Goal: Ask a question

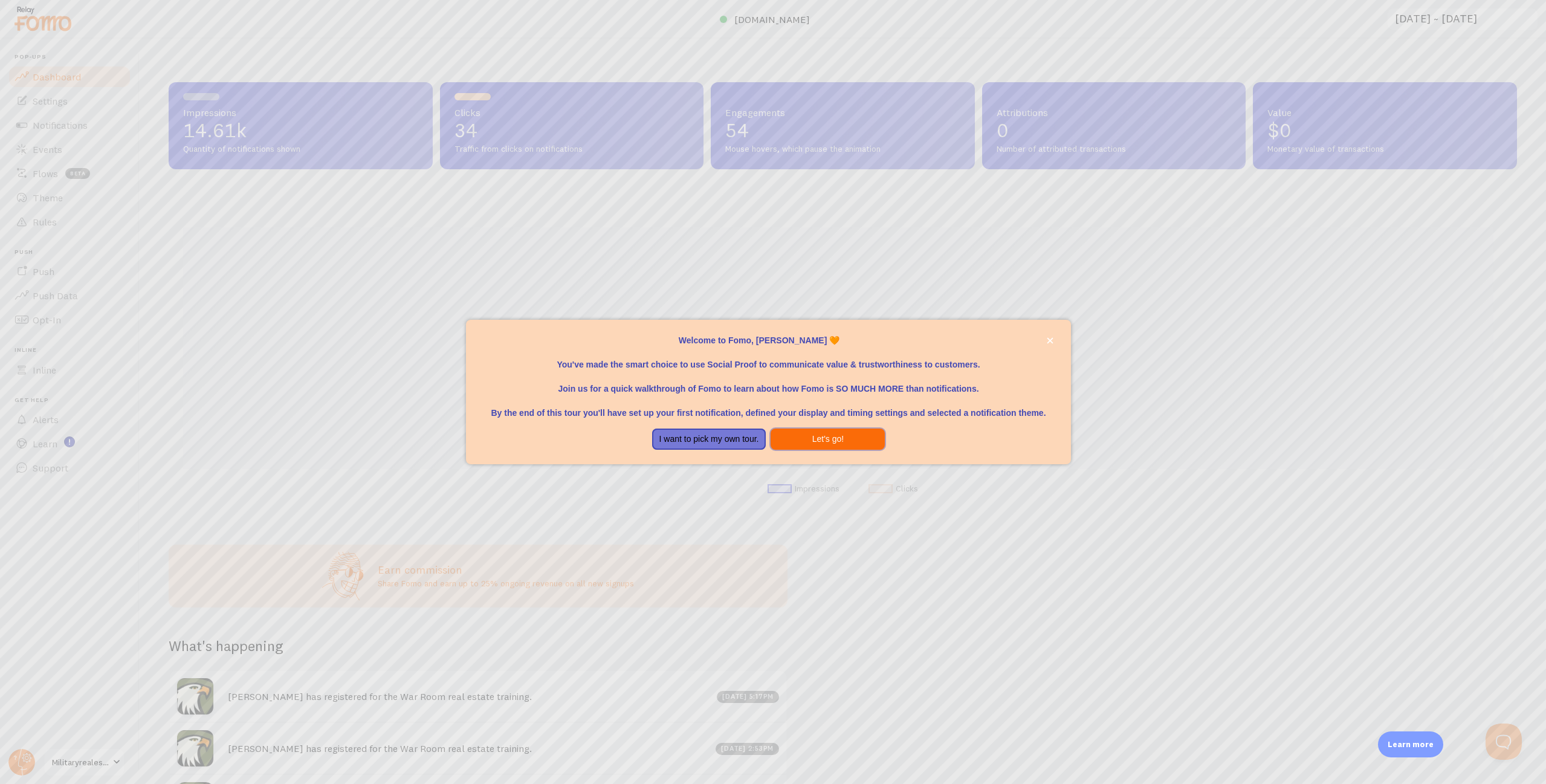
click at [825, 441] on button "Let's go!" at bounding box center [828, 439] width 114 height 22
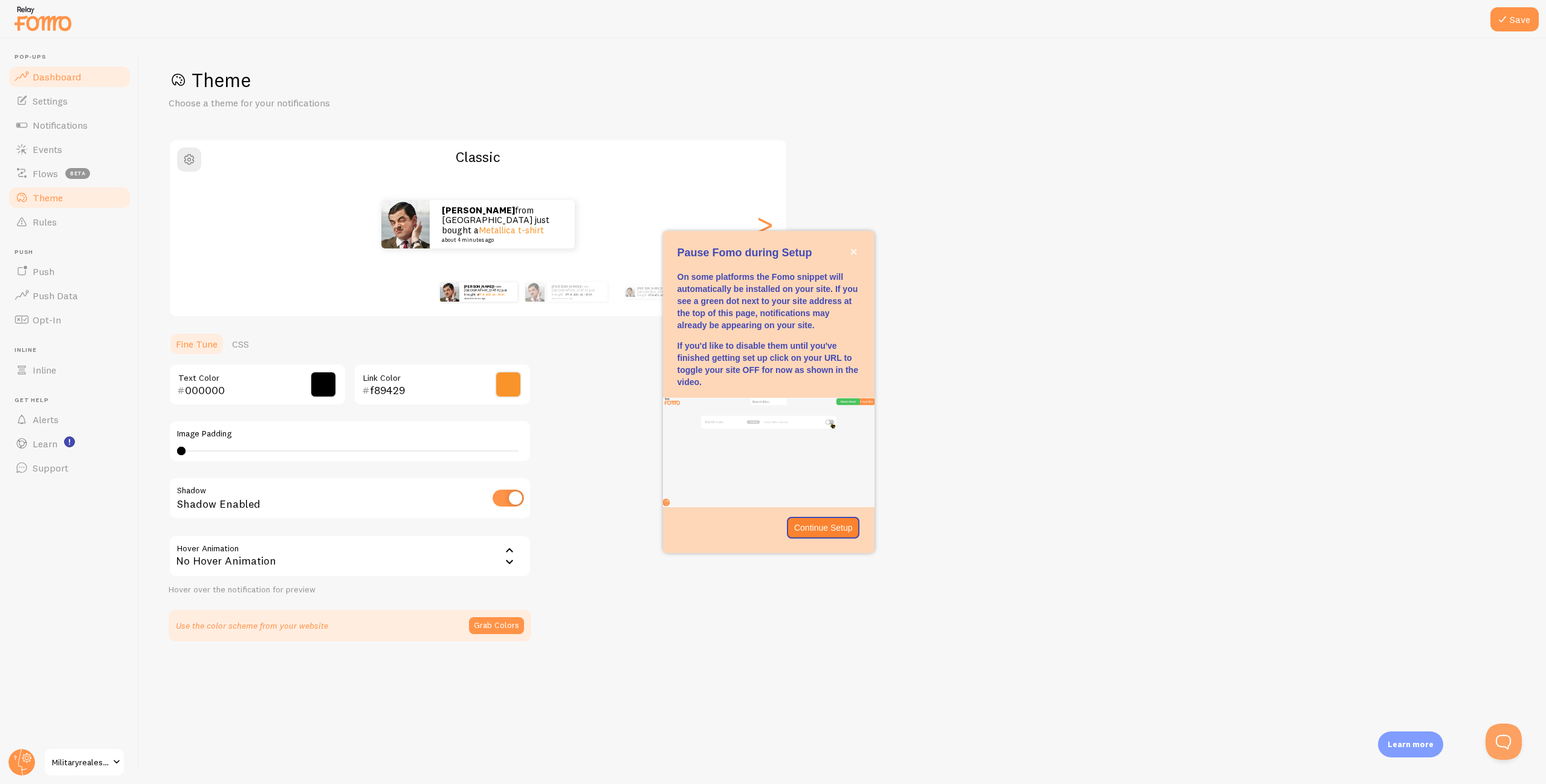
click at [26, 77] on span at bounding box center [22, 77] width 14 height 14
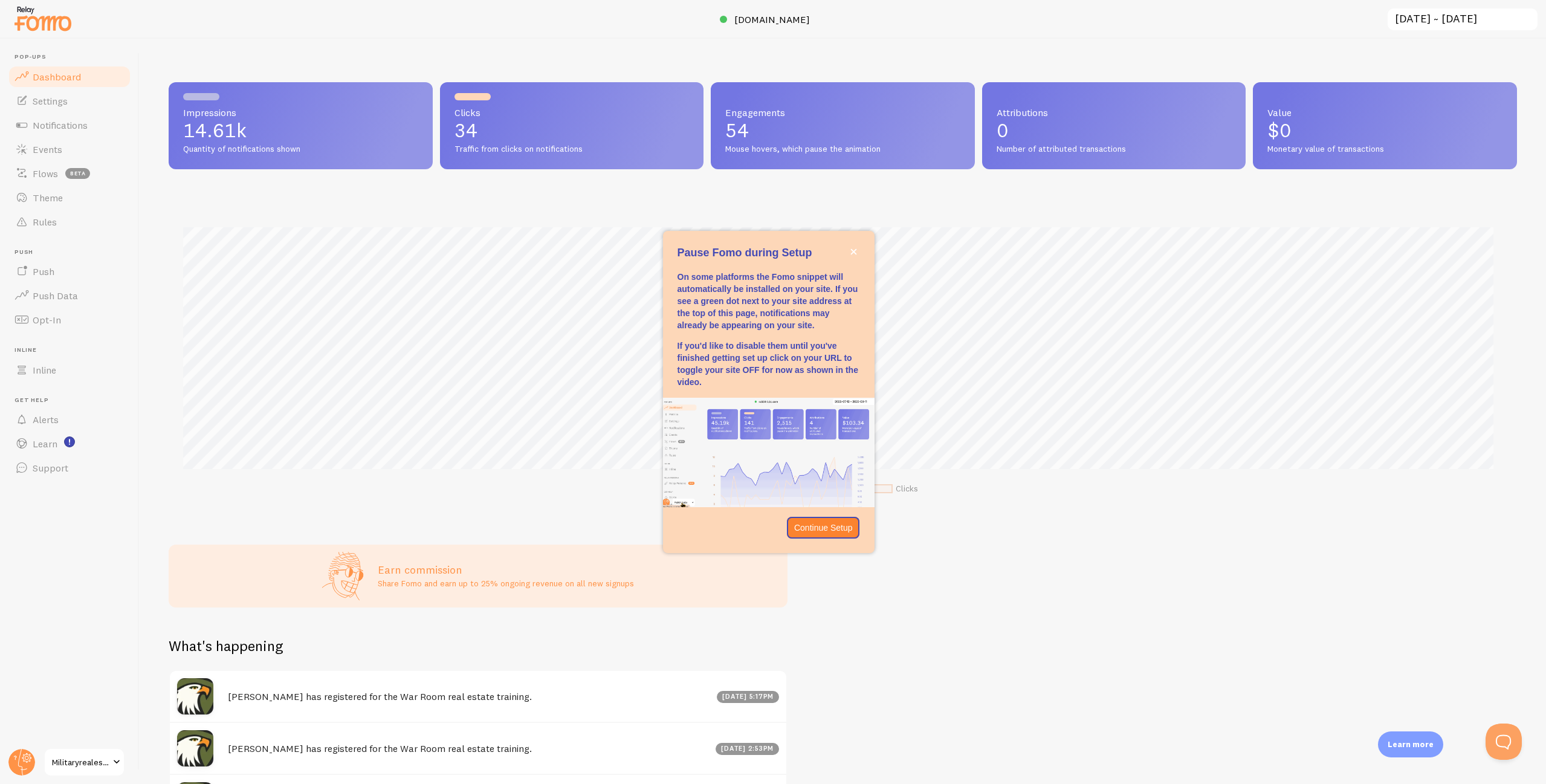
scroll to position [317, 1340]
click at [851, 249] on icon "close," at bounding box center [853, 252] width 6 height 6
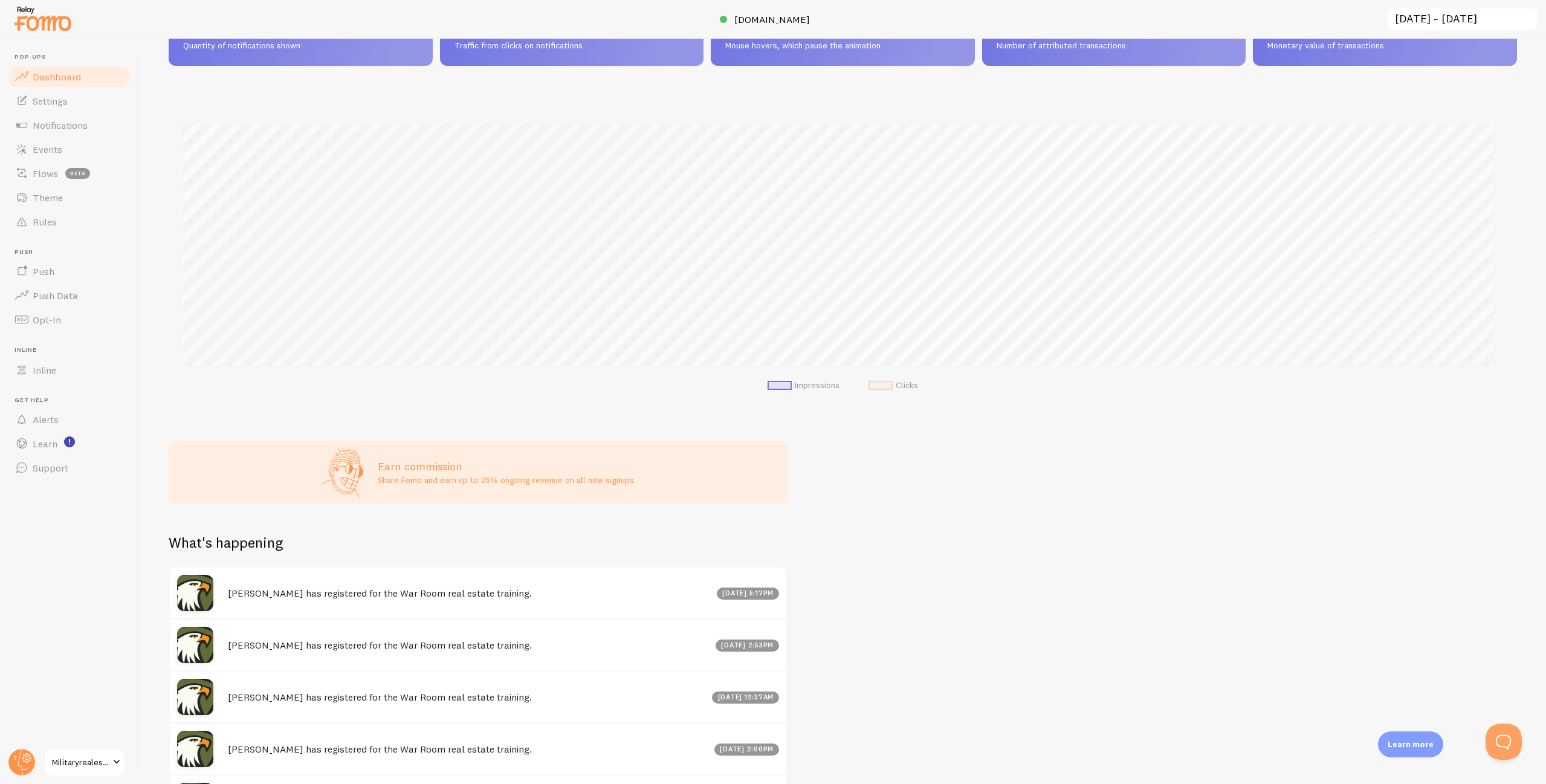
scroll to position [0, 0]
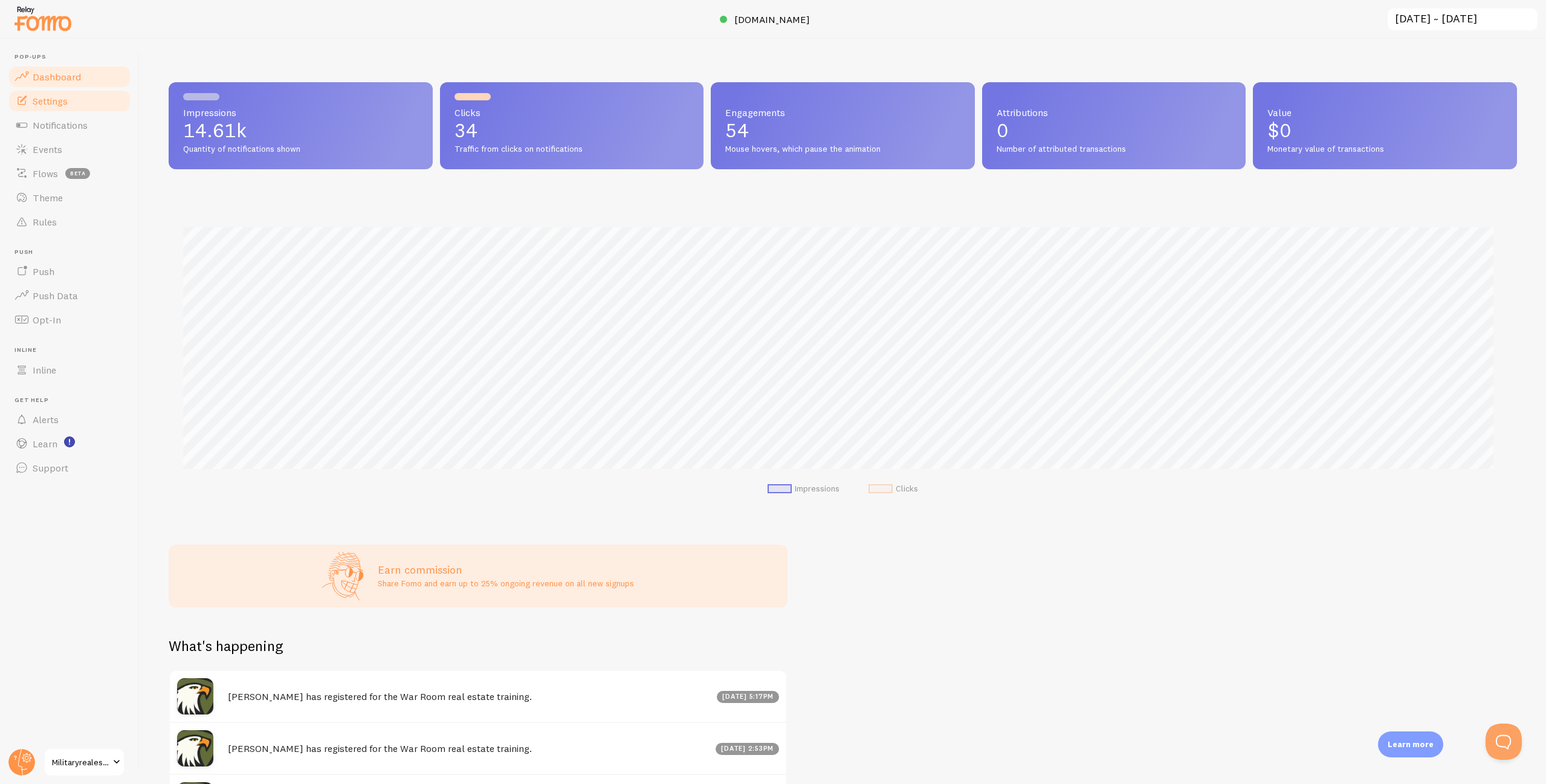
click at [47, 102] on span "Settings" at bounding box center [51, 100] width 35 height 12
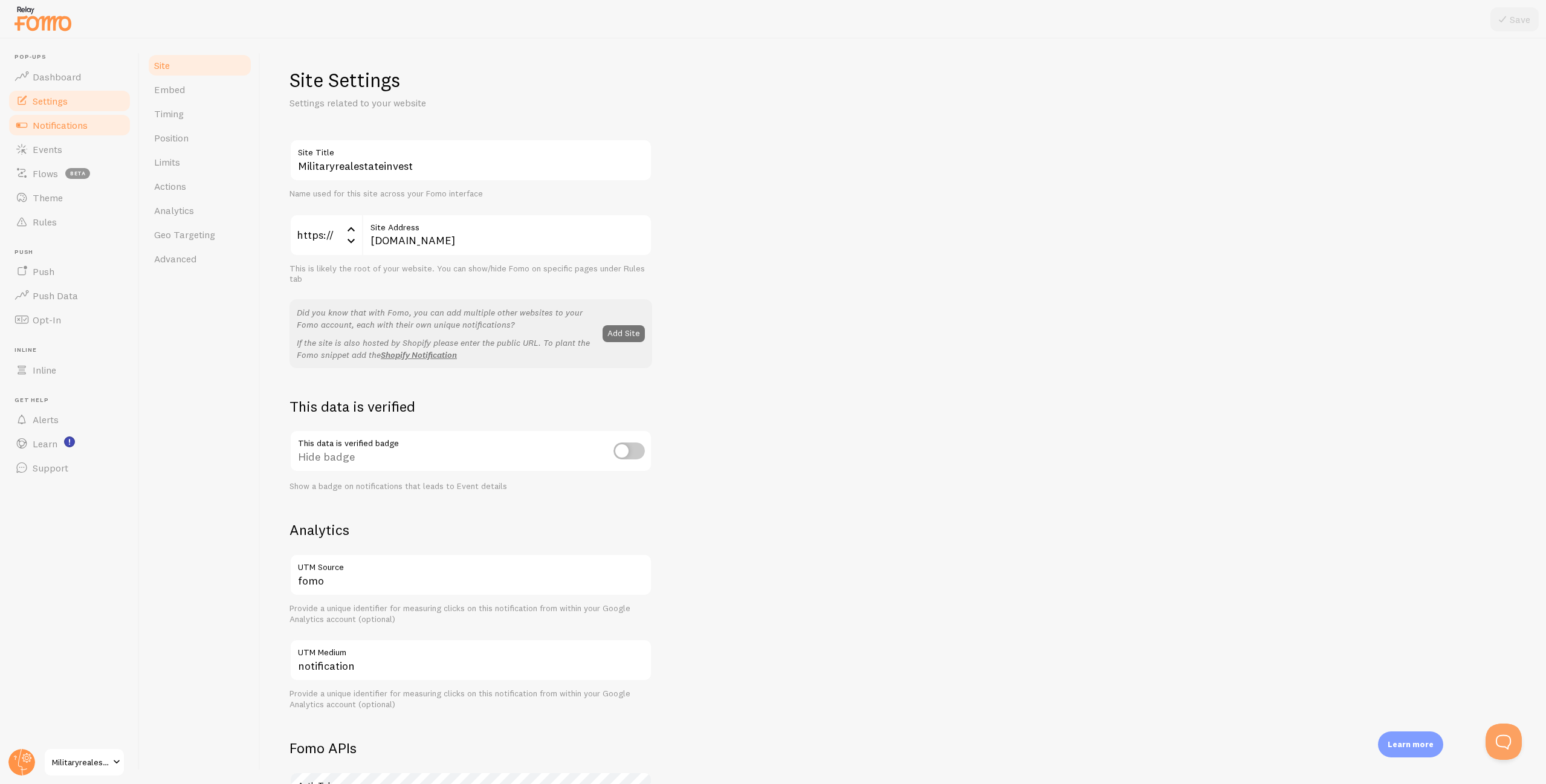
click at [47, 121] on span "Notifications" at bounding box center [60, 124] width 55 height 12
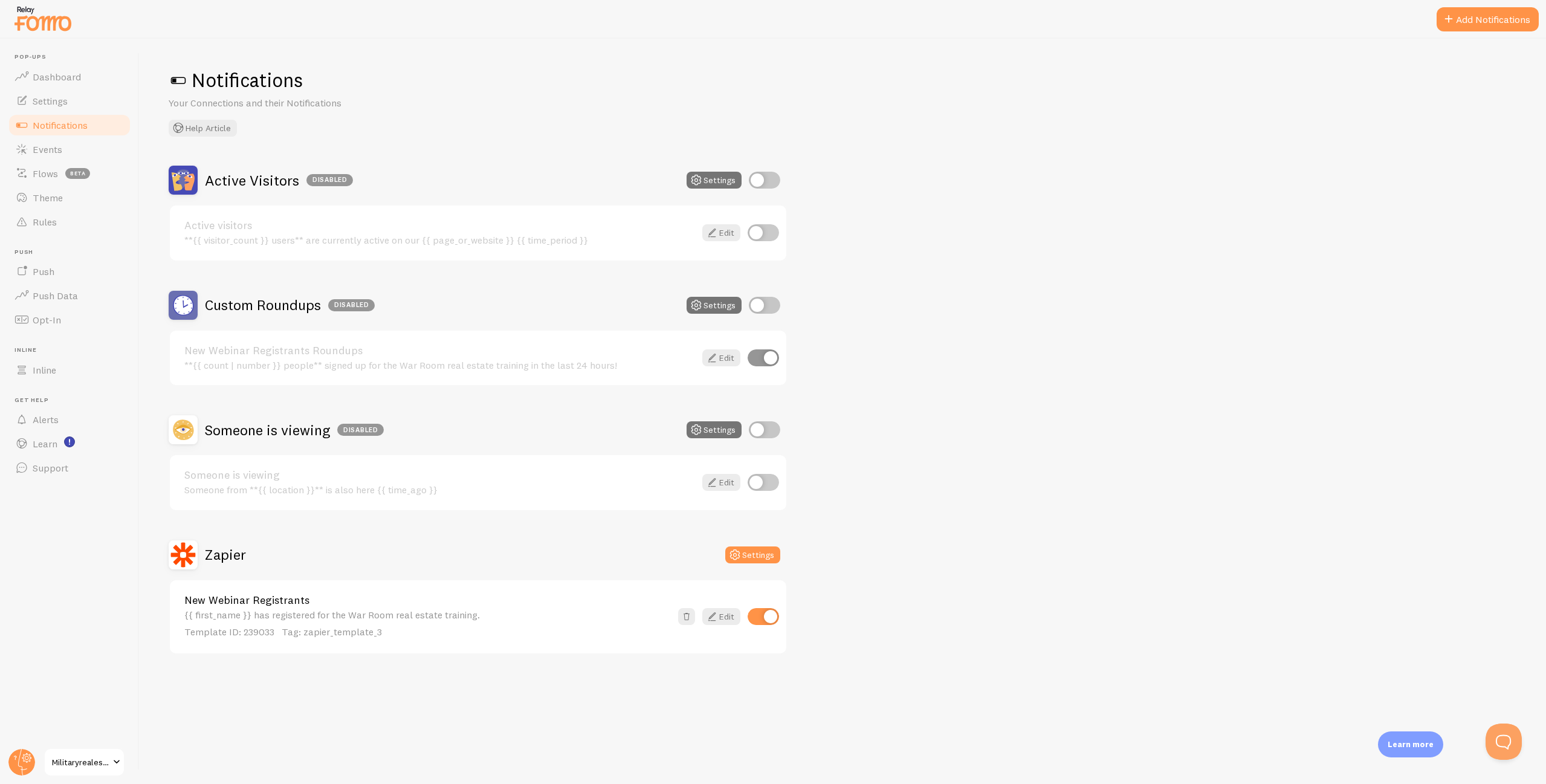
click at [770, 180] on input "checkbox" at bounding box center [764, 180] width 31 height 17
click at [766, 176] on input "checkbox" at bounding box center [764, 180] width 31 height 17
checkbox input "false"
click at [35, 173] on span "Flows" at bounding box center [46, 173] width 26 height 12
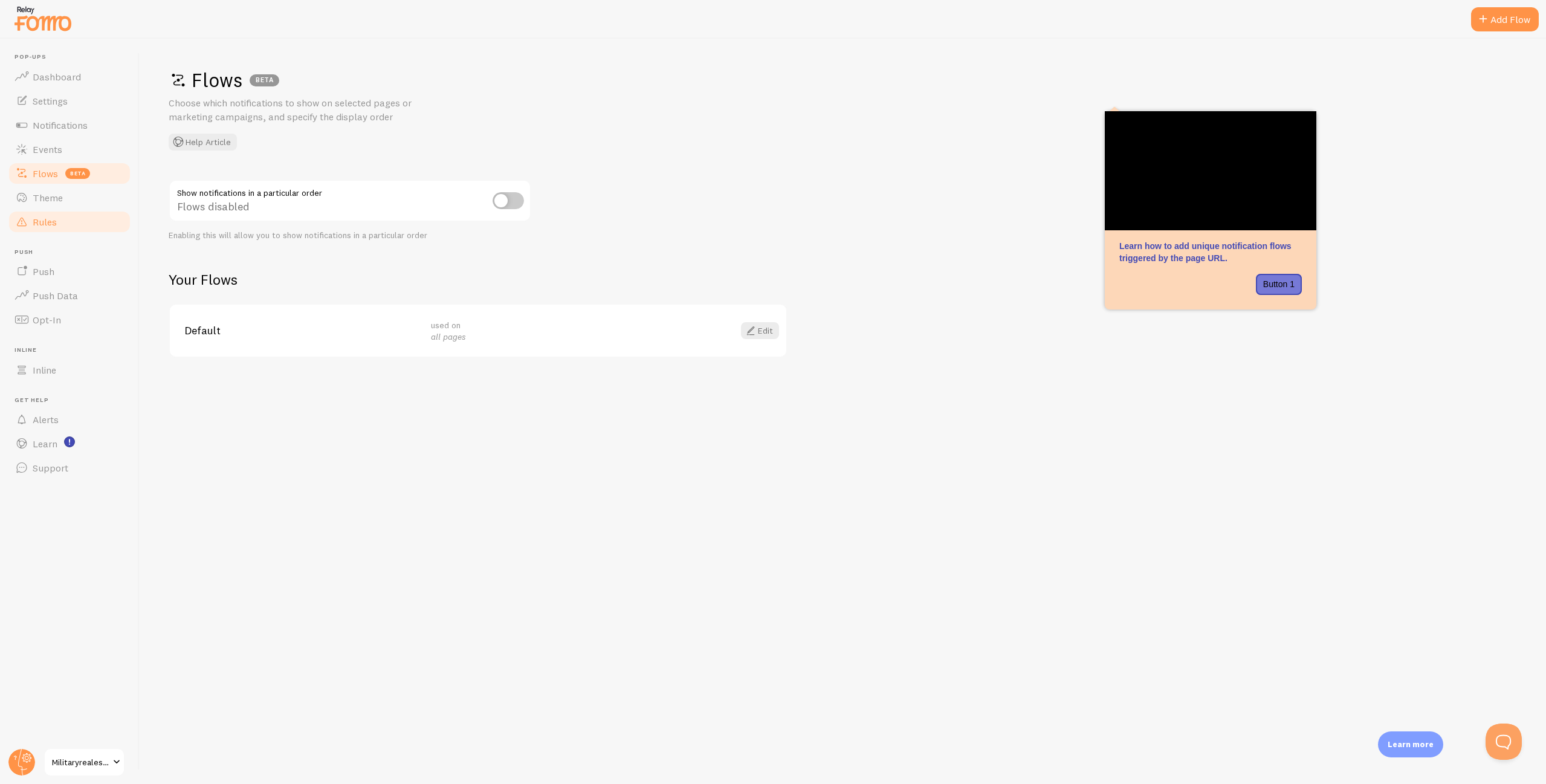
click at [45, 225] on span "Rules" at bounding box center [45, 221] width 24 height 12
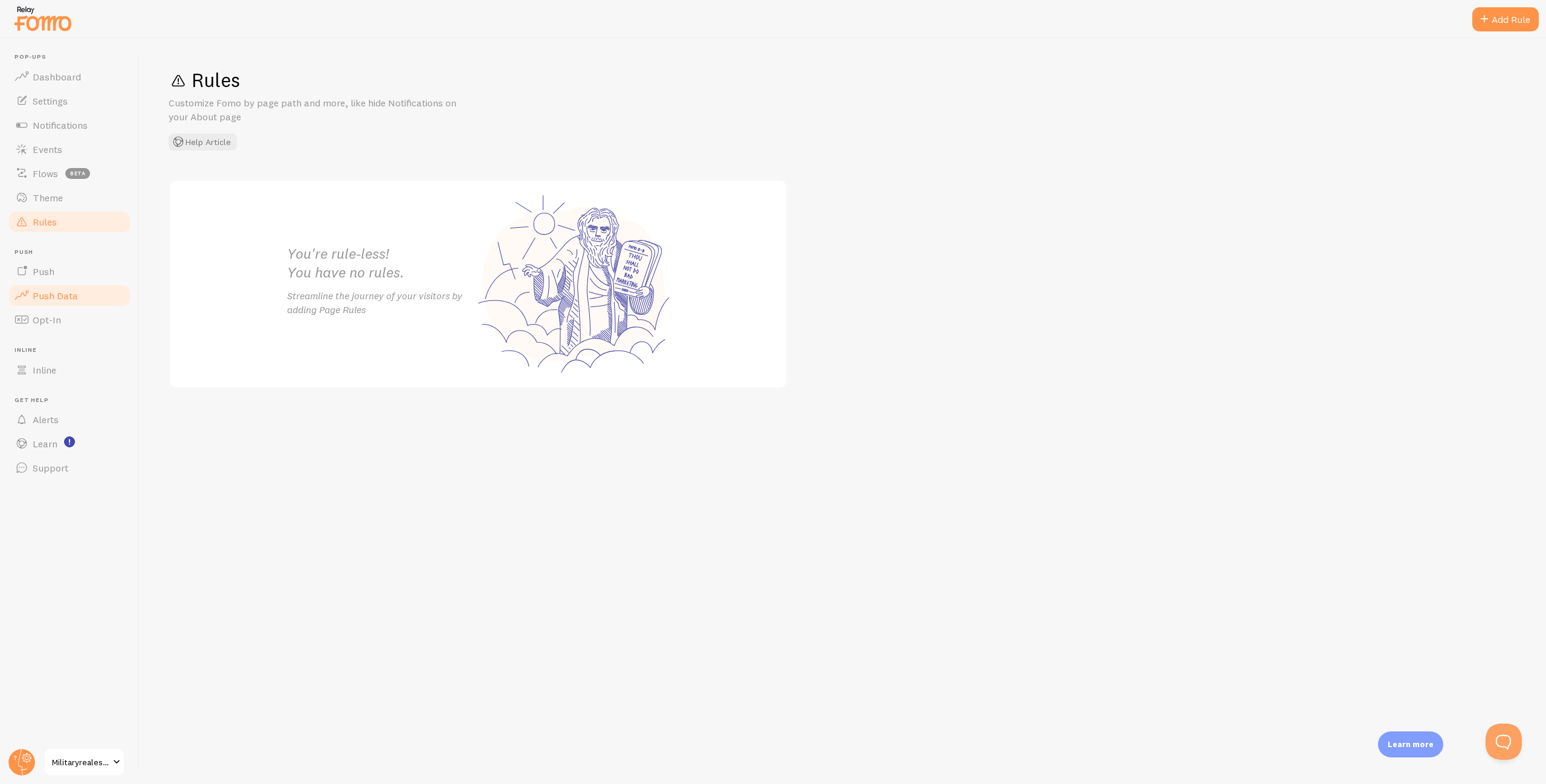
click at [42, 290] on span "Push Data" at bounding box center [55, 295] width 45 height 12
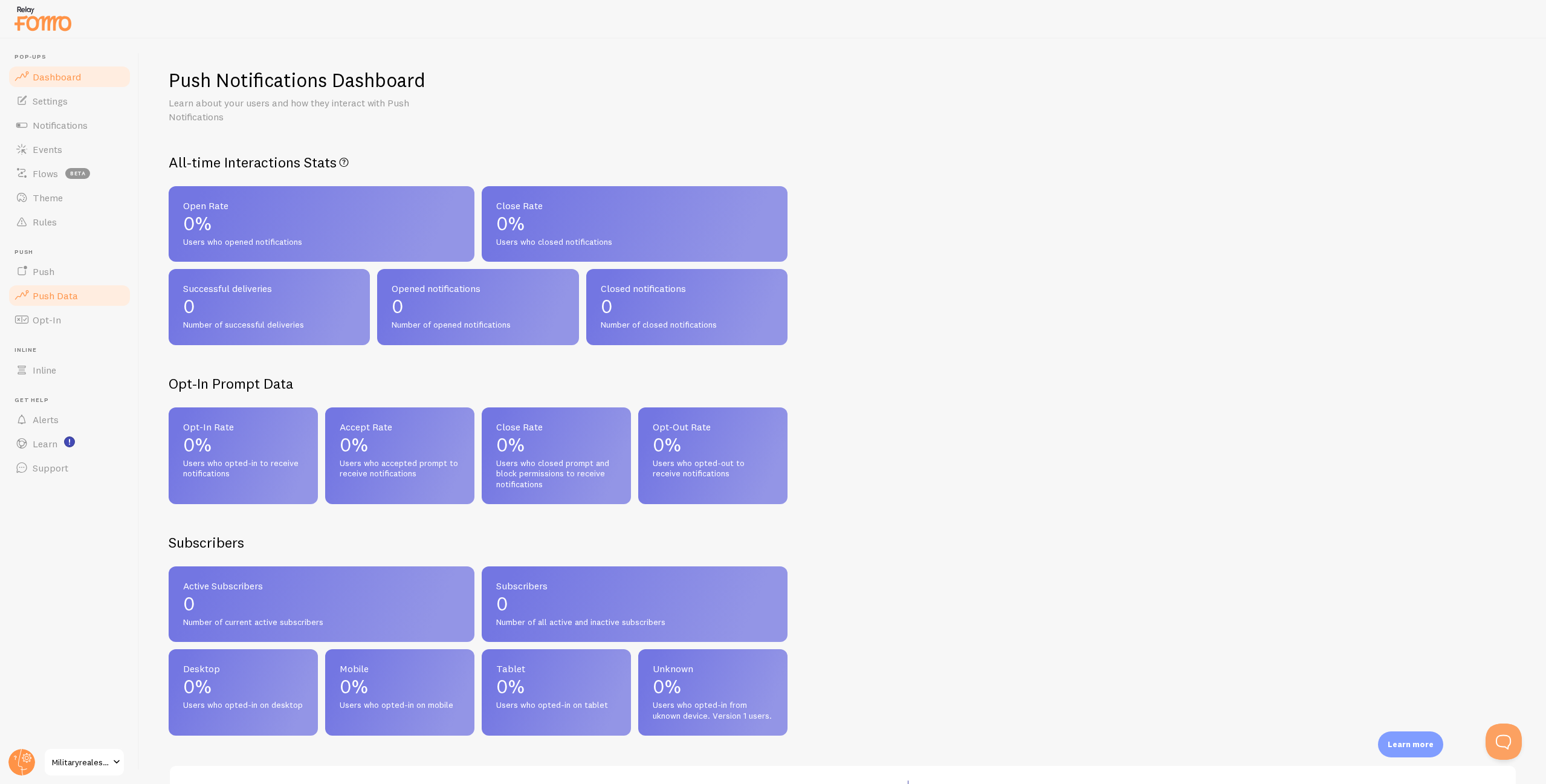
click at [50, 79] on span "Dashboard" at bounding box center [57, 76] width 48 height 12
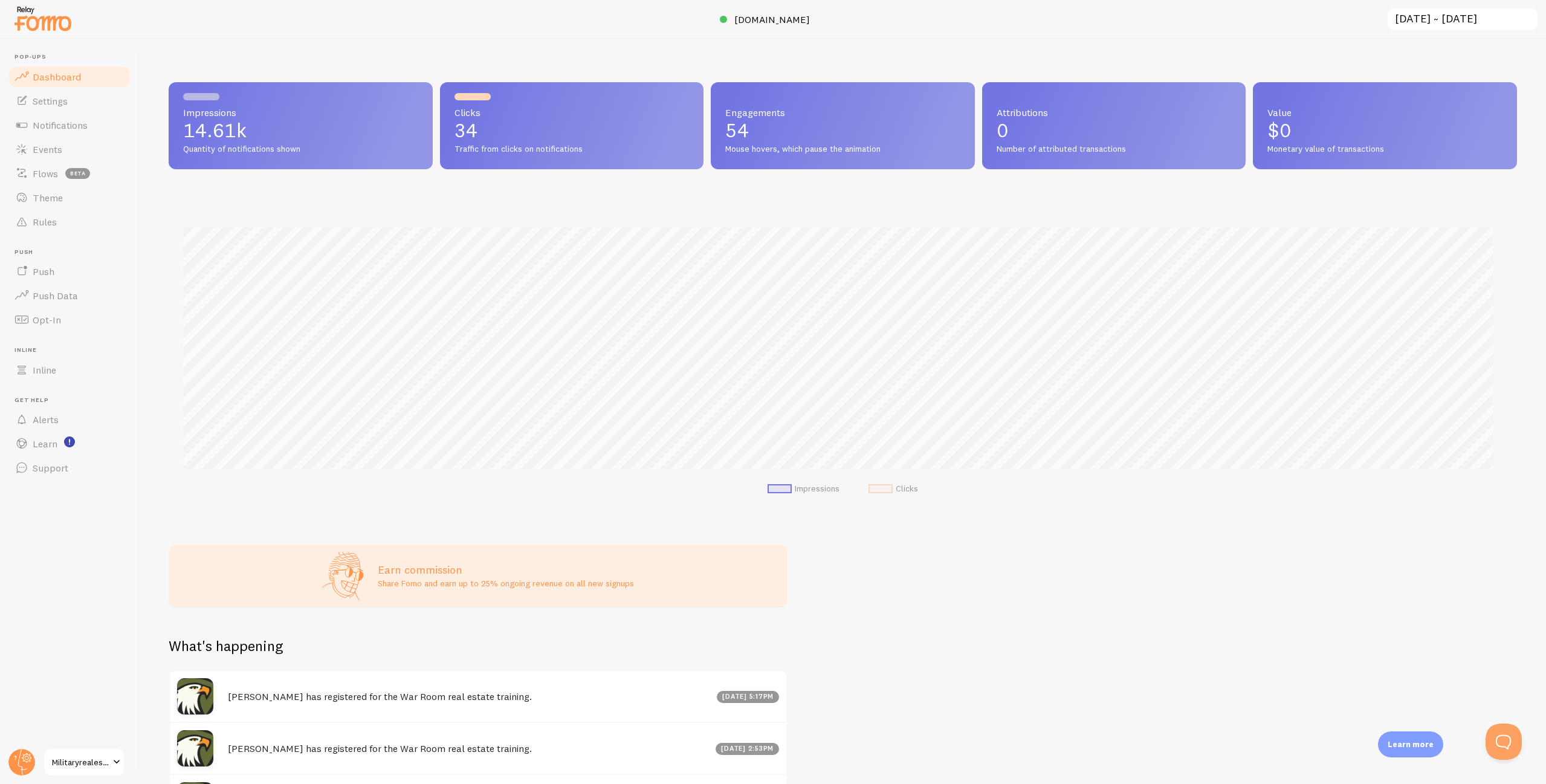
scroll to position [317, 1340]
click at [1496, 734] on button "Open Beacon popover" at bounding box center [1501, 738] width 36 height 36
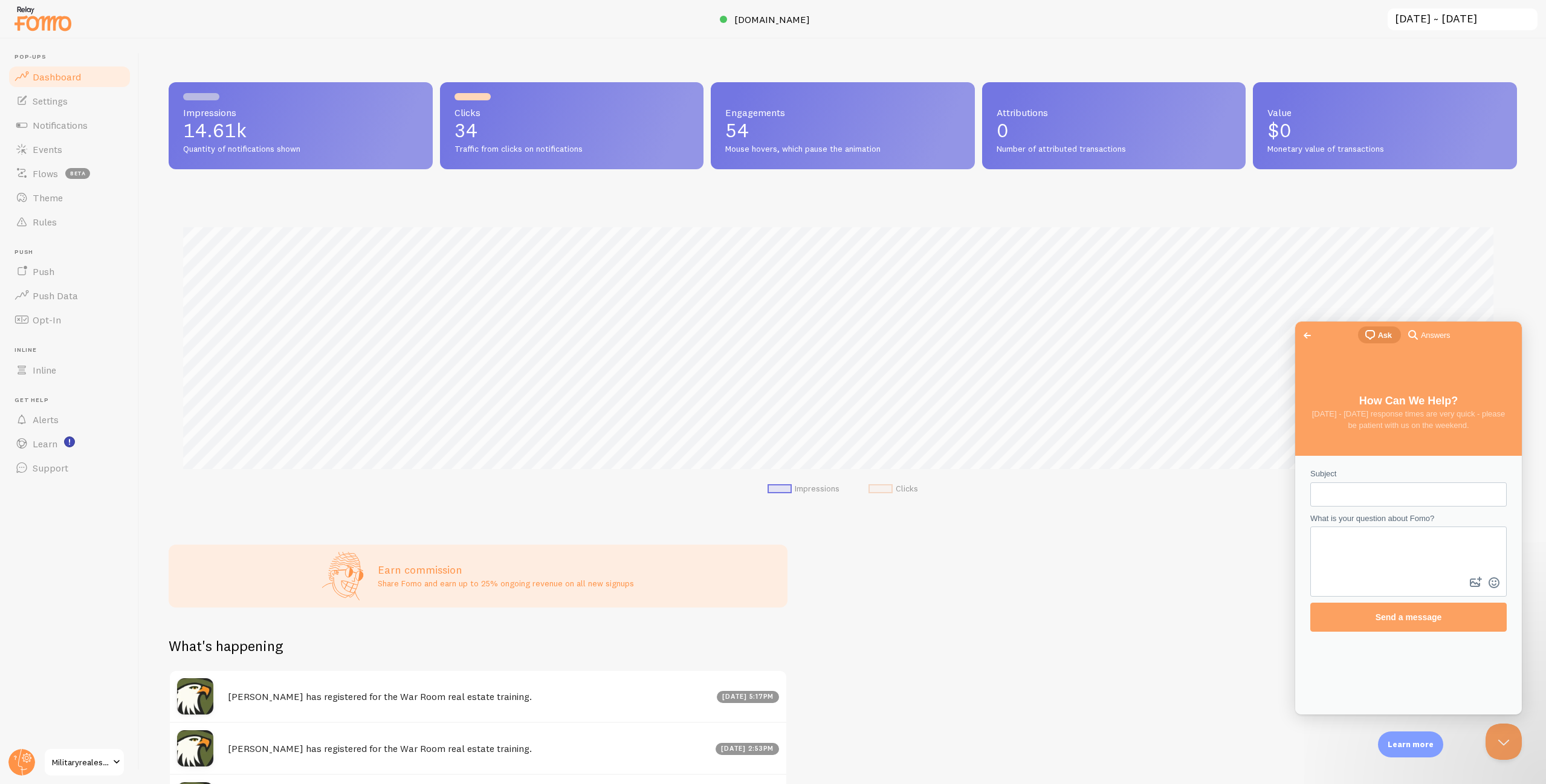
scroll to position [0, 0]
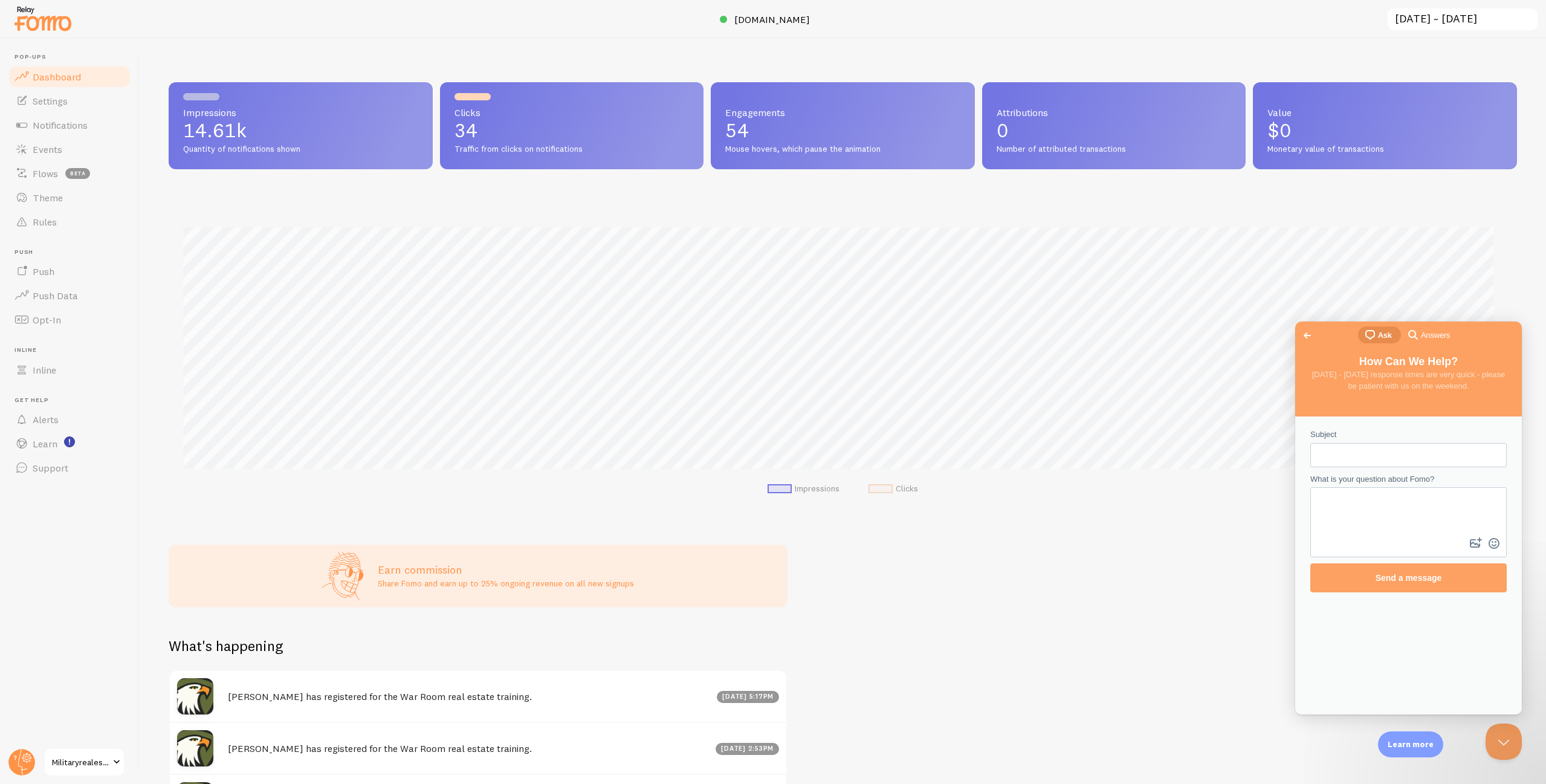
click at [1375, 464] on input "Subject" at bounding box center [1408, 454] width 177 height 22
type input "S"
type input "Consulting"
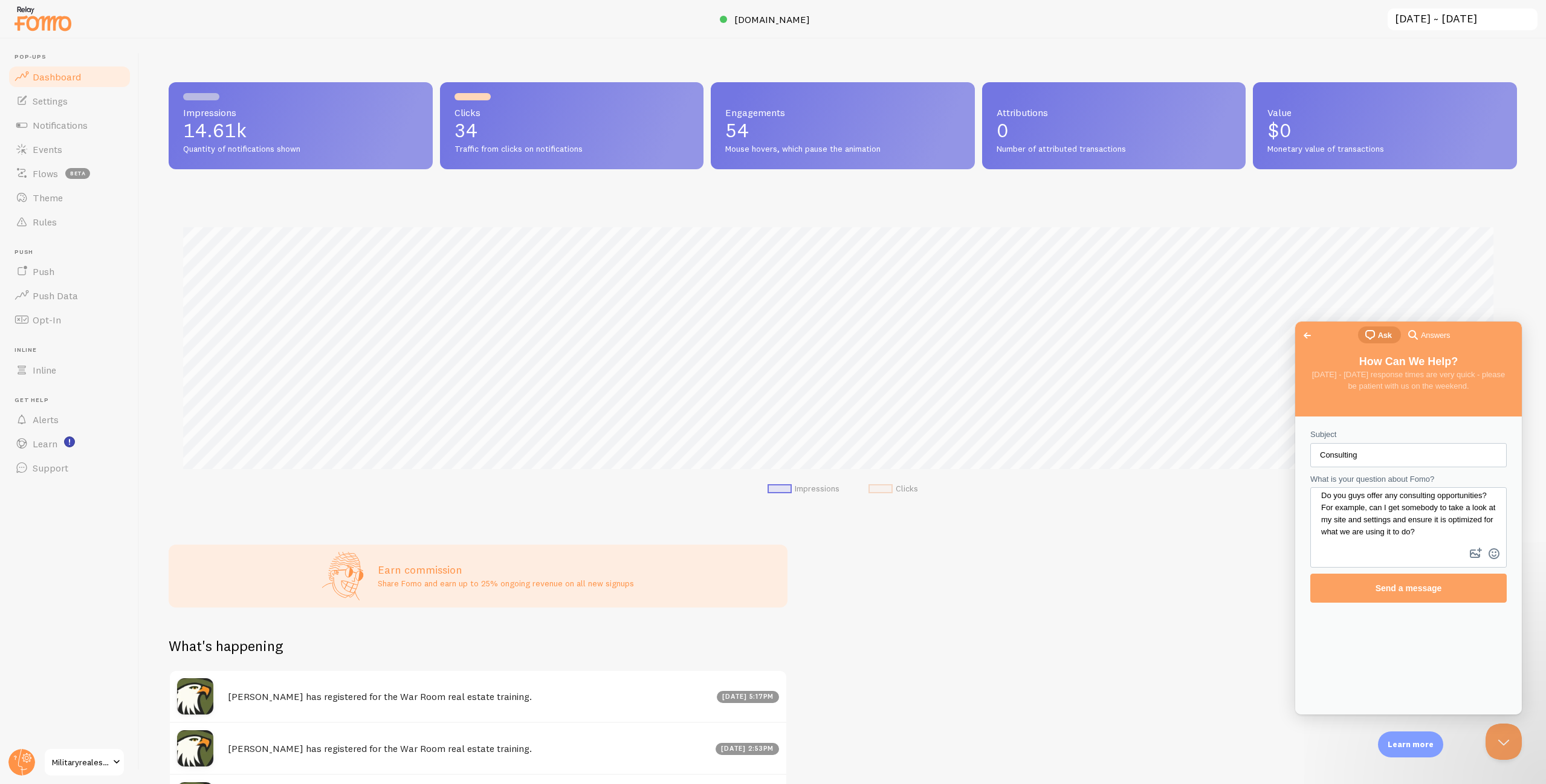
scroll to position [11, 0]
type textarea "Do you guys offer any consulting opportunities? For example, can I get somebody…"
click at [1425, 599] on span "Send a message" at bounding box center [1409, 598] width 67 height 10
